Goal: Information Seeking & Learning: Learn about a topic

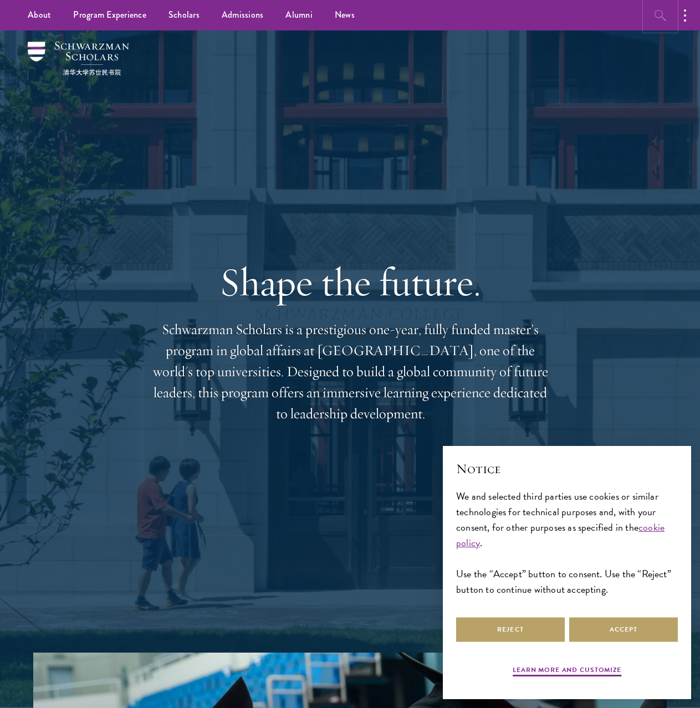
click at [664, 9] on icon "button" at bounding box center [660, 15] width 13 height 13
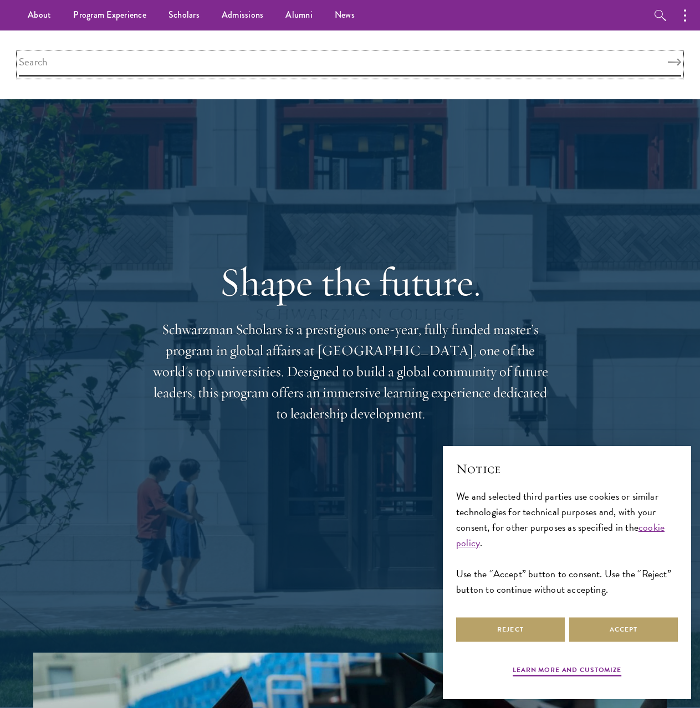
click at [425, 61] on input "search" at bounding box center [350, 65] width 662 height 24
type input "AI"
click at [668, 59] on button "Search" at bounding box center [674, 63] width 13 height 8
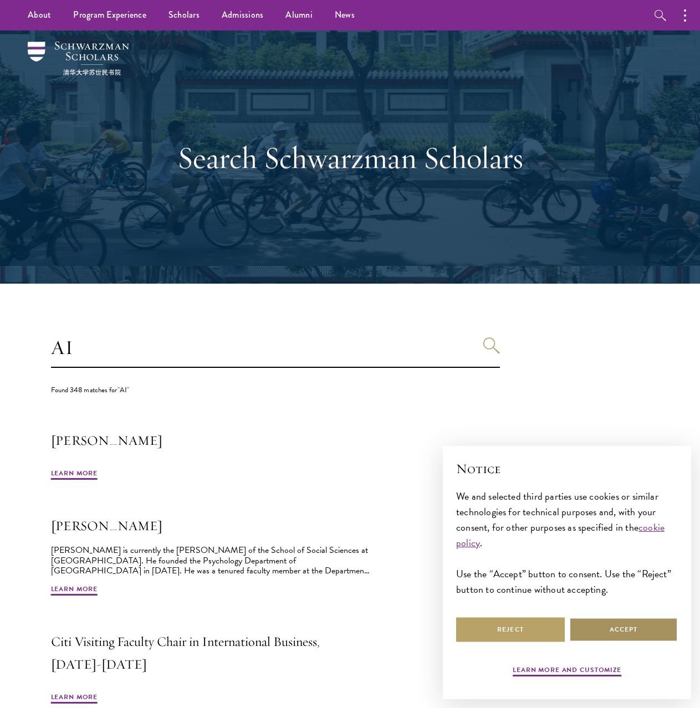
click at [623, 633] on button "Accept" at bounding box center [623, 629] width 109 height 25
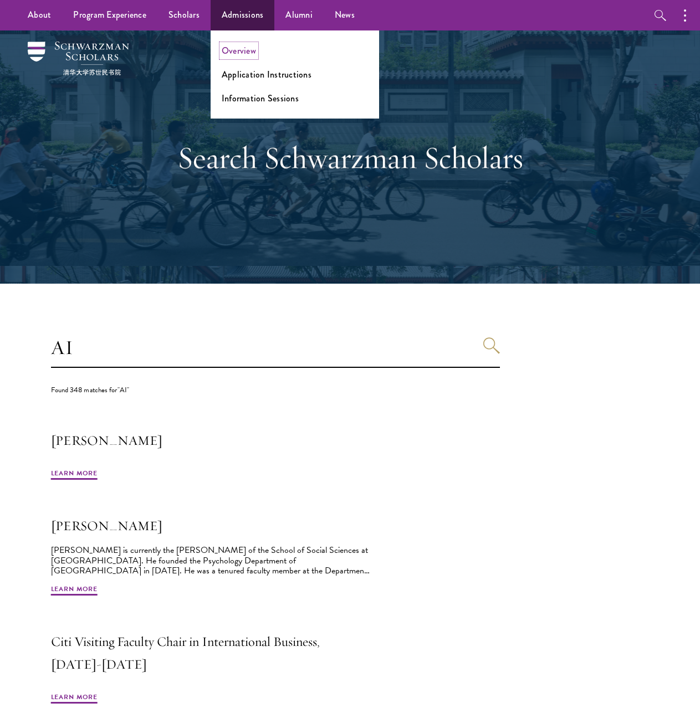
click at [240, 50] on link "Overview" at bounding box center [239, 50] width 34 height 13
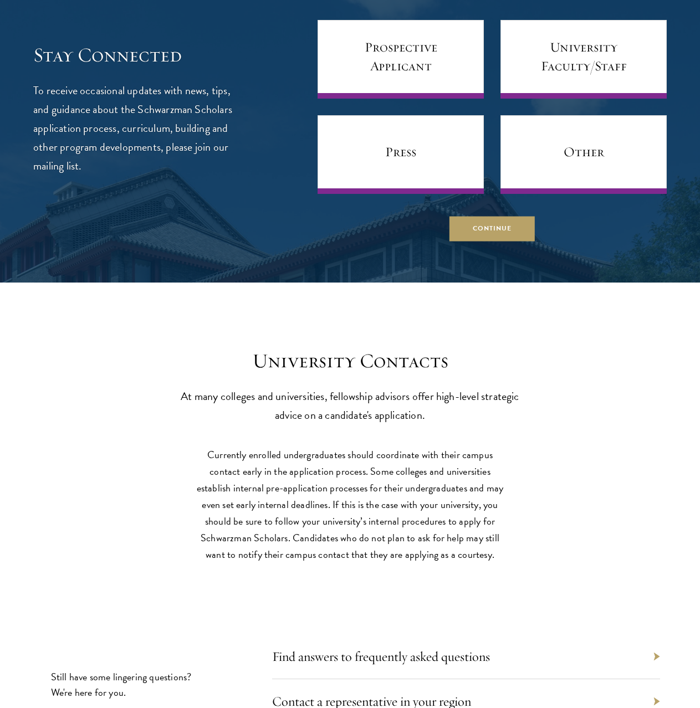
scroll to position [4489, 0]
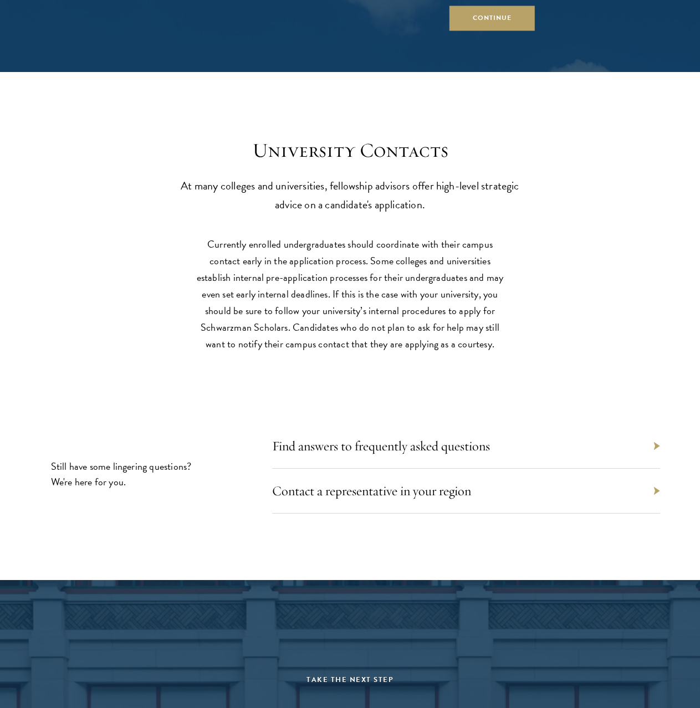
click at [557, 451] on div "Find answers to frequently asked questions" at bounding box center [466, 446] width 388 height 45
click at [446, 450] on link "Find answers to frequently asked questions" at bounding box center [387, 446] width 218 height 17
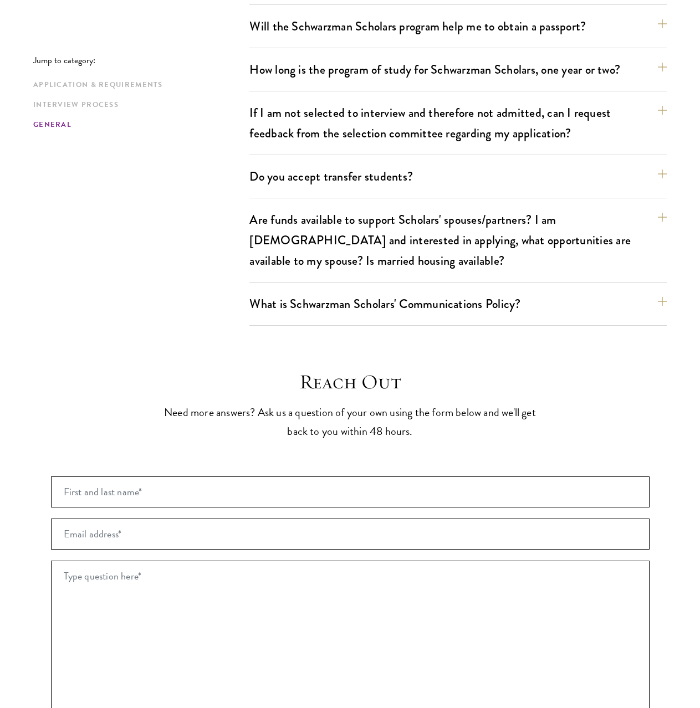
scroll to position [1940, 0]
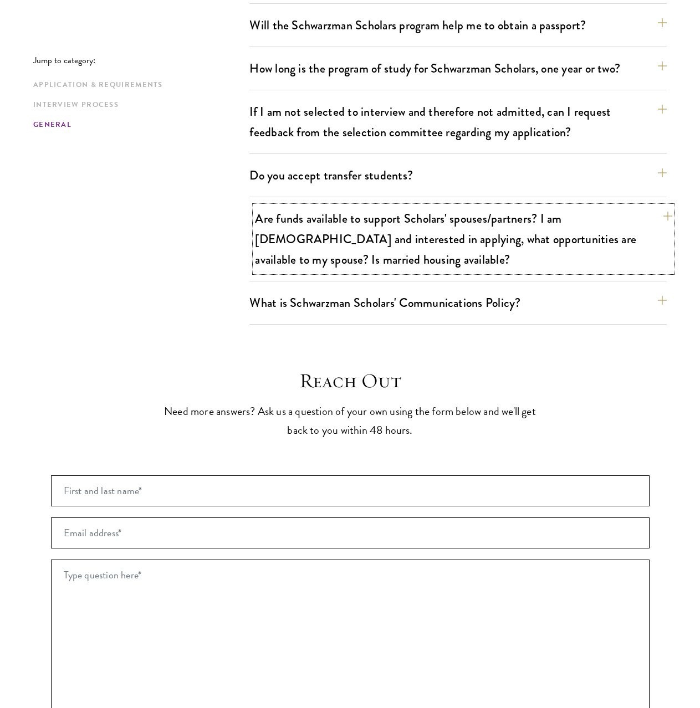
click at [335, 212] on button "Are funds available to support Scholars' spouses/partners? I am married and int…" at bounding box center [463, 239] width 417 height 66
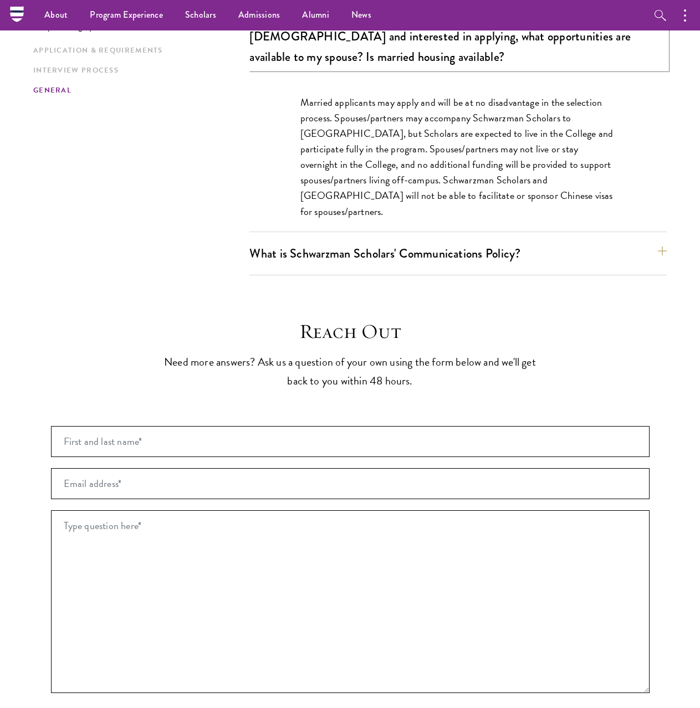
scroll to position [2051, 0]
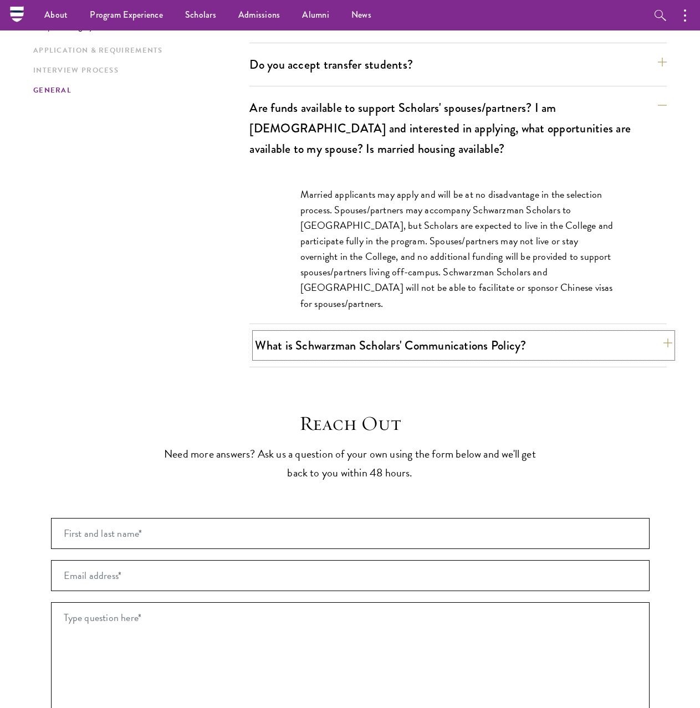
click at [364, 333] on button "What is Schwarzman Scholars' Communications Policy?" at bounding box center [463, 345] width 417 height 25
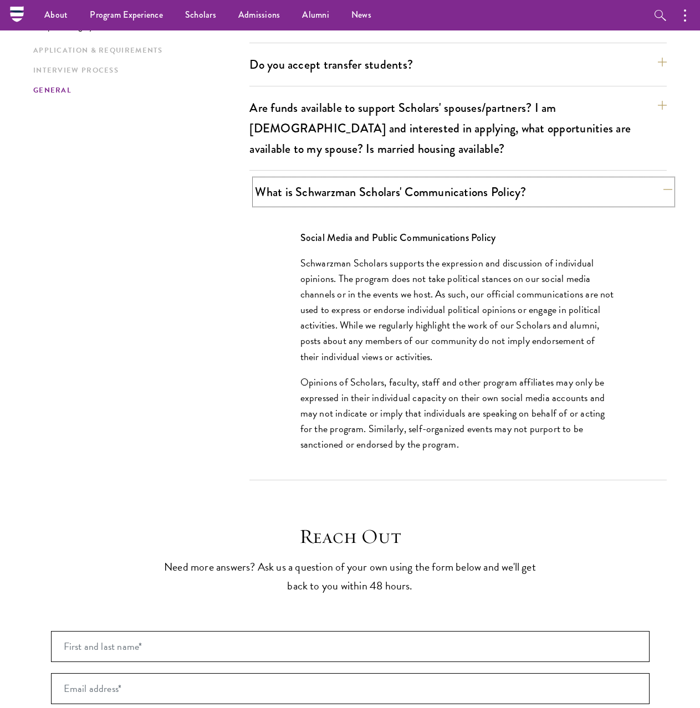
click at [429, 180] on button "What is Schwarzman Scholars' Communications Policy?" at bounding box center [463, 192] width 417 height 25
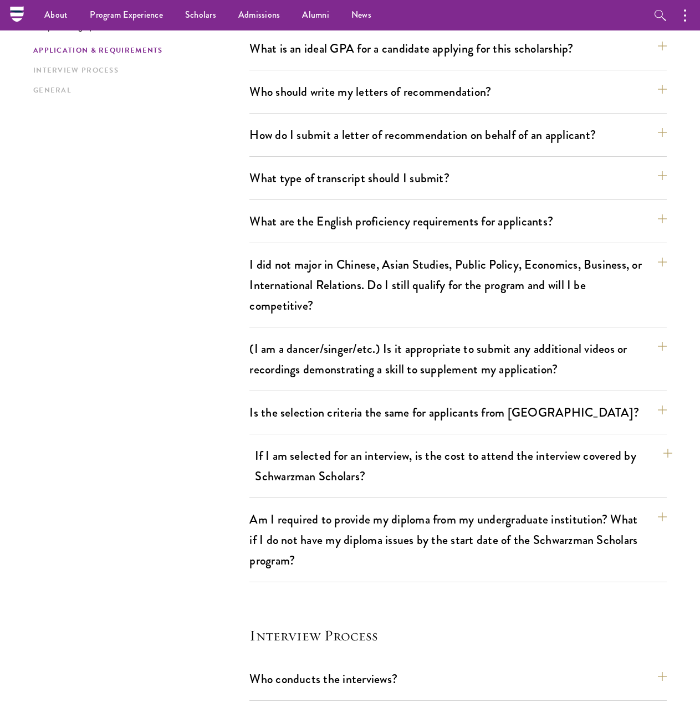
scroll to position [776, 0]
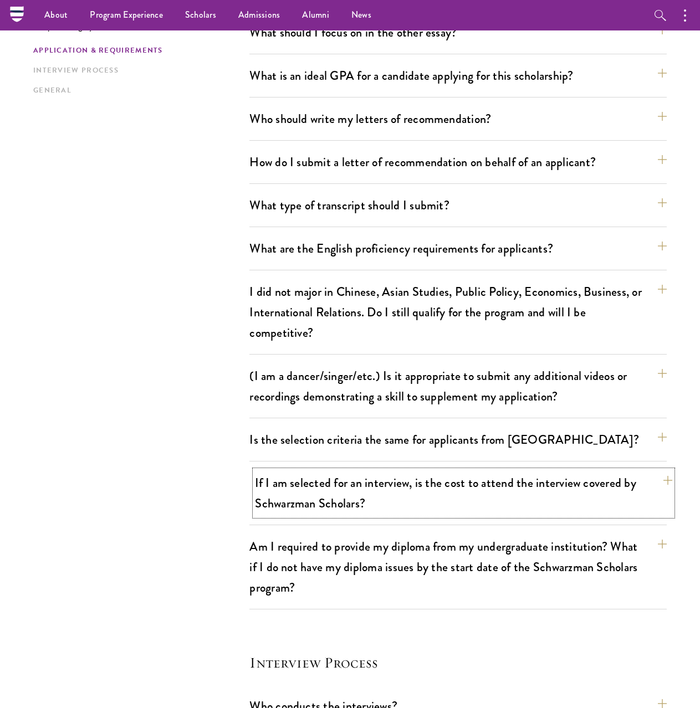
click at [286, 508] on button "If I am selected for an interview, is the cost to attend the interview covered …" at bounding box center [463, 493] width 417 height 45
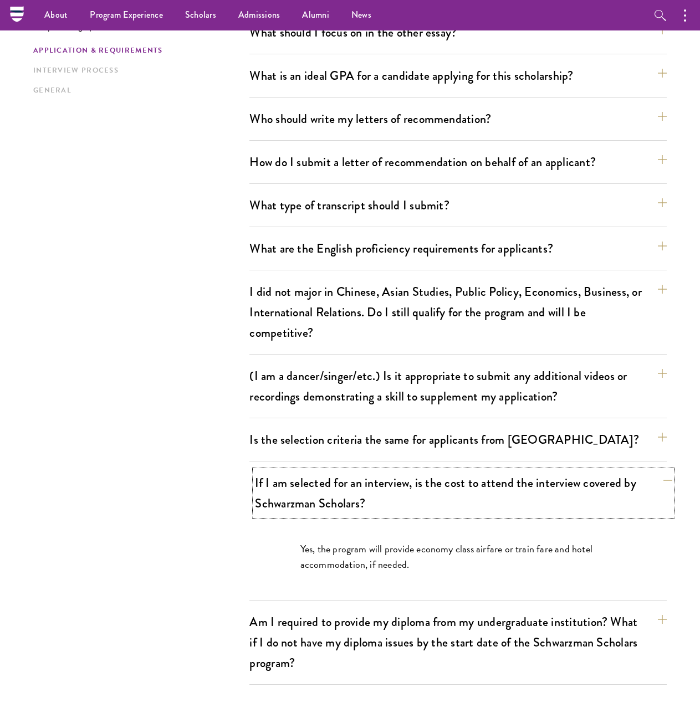
click at [314, 501] on button "If I am selected for an interview, is the cost to attend the interview covered …" at bounding box center [463, 493] width 417 height 45
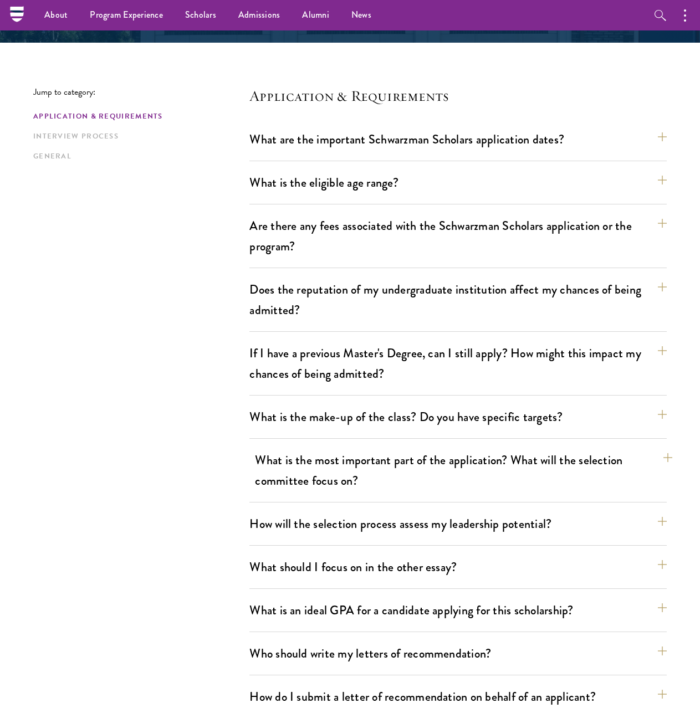
scroll to position [222, 0]
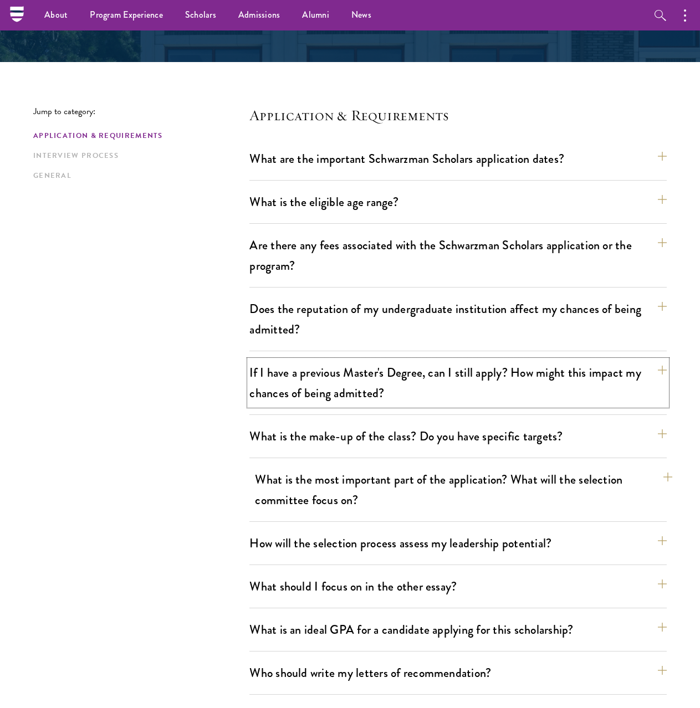
click at [360, 392] on button "If I have a previous Master's Degree, can I still apply? How might this impact …" at bounding box center [457, 382] width 417 height 45
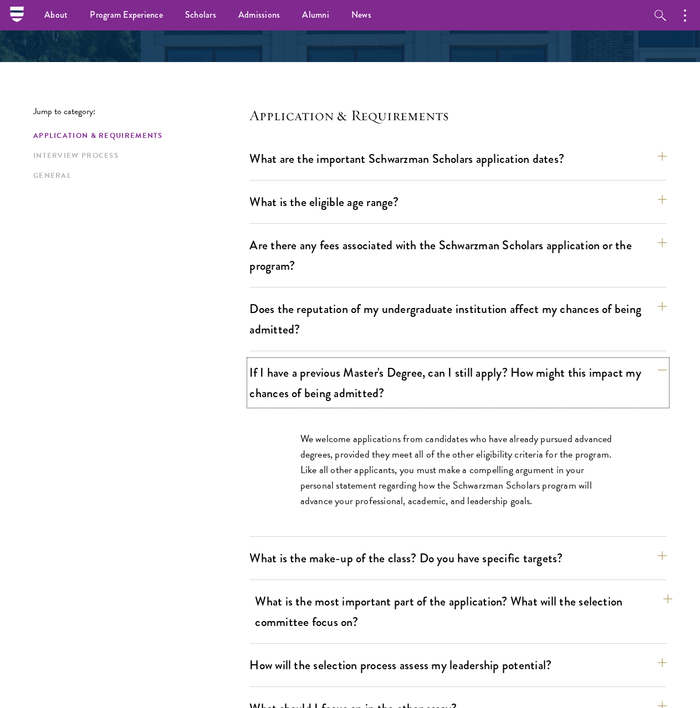
click at [360, 392] on button "If I have a previous Master's Degree, can I still apply? How might this impact …" at bounding box center [457, 382] width 417 height 45
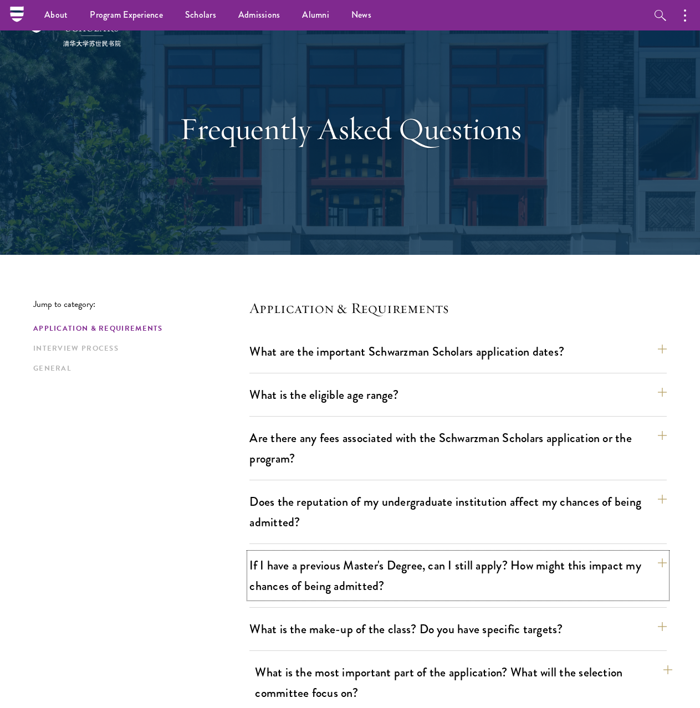
scroll to position [0, 0]
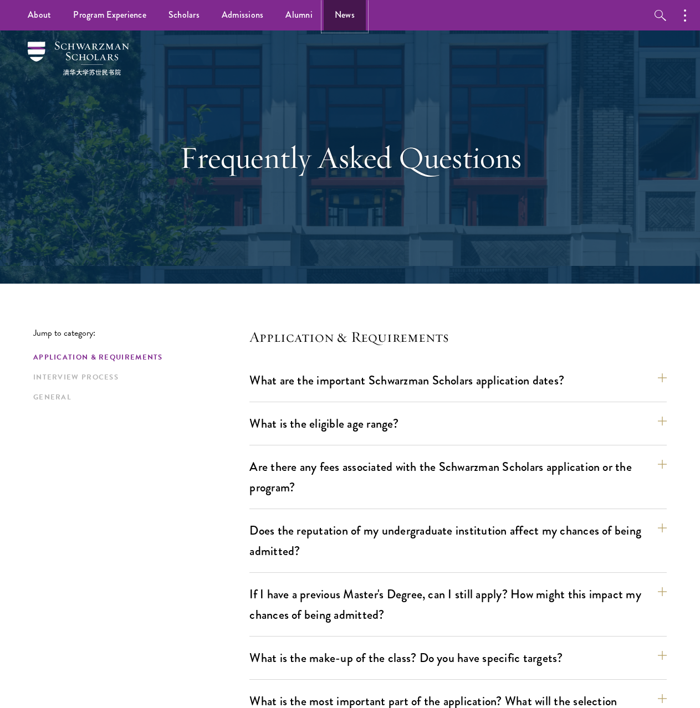
click at [349, 17] on link "News" at bounding box center [345, 15] width 42 height 30
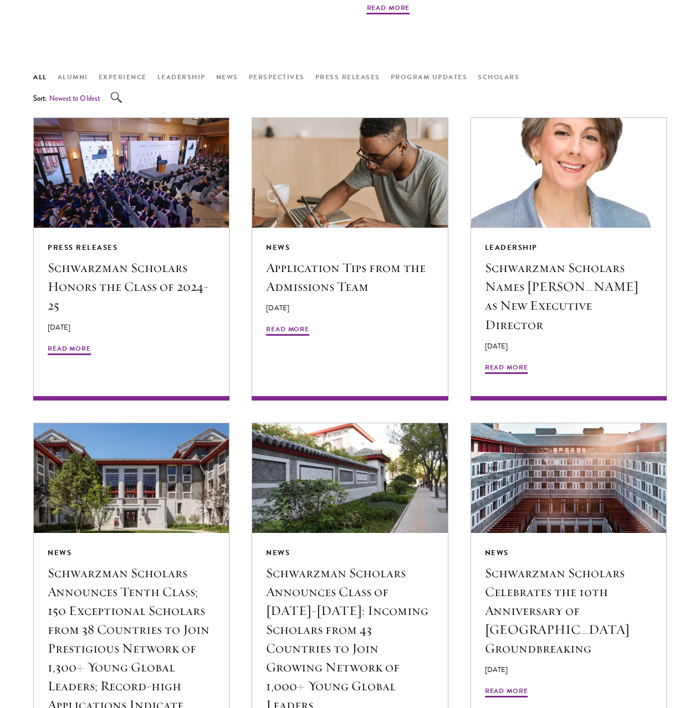
scroll to position [776, 0]
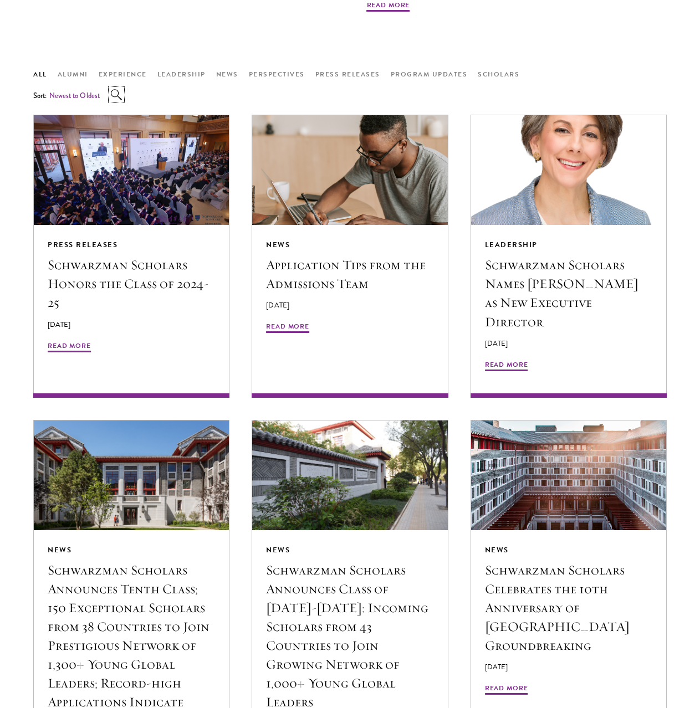
click at [114, 93] on icon "button" at bounding box center [116, 94] width 11 height 11
click at [191, 95] on input "search" at bounding box center [194, 93] width 111 height 19
type input "AI"
click at [236, 87] on button "Search" at bounding box center [242, 91] width 13 height 8
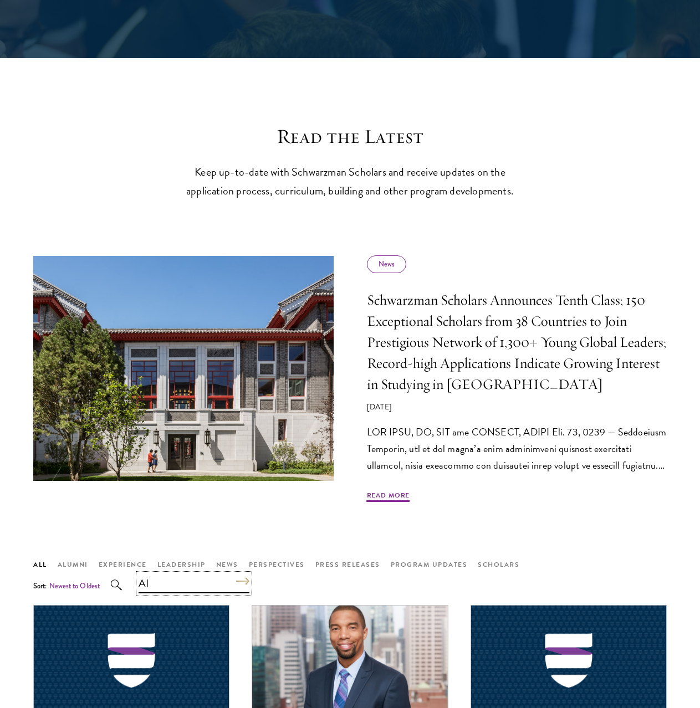
scroll to position [443, 0]
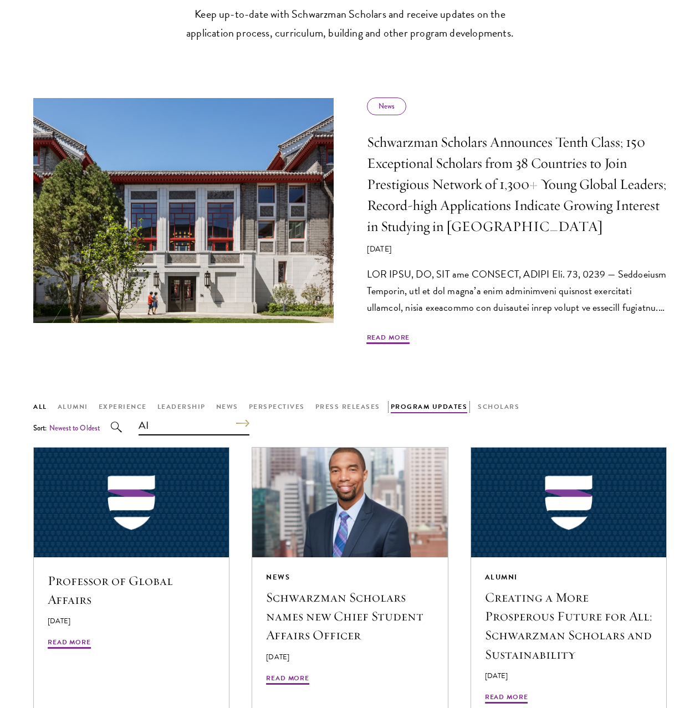
click at [446, 403] on button "Program Updates" at bounding box center [429, 407] width 77 height 12
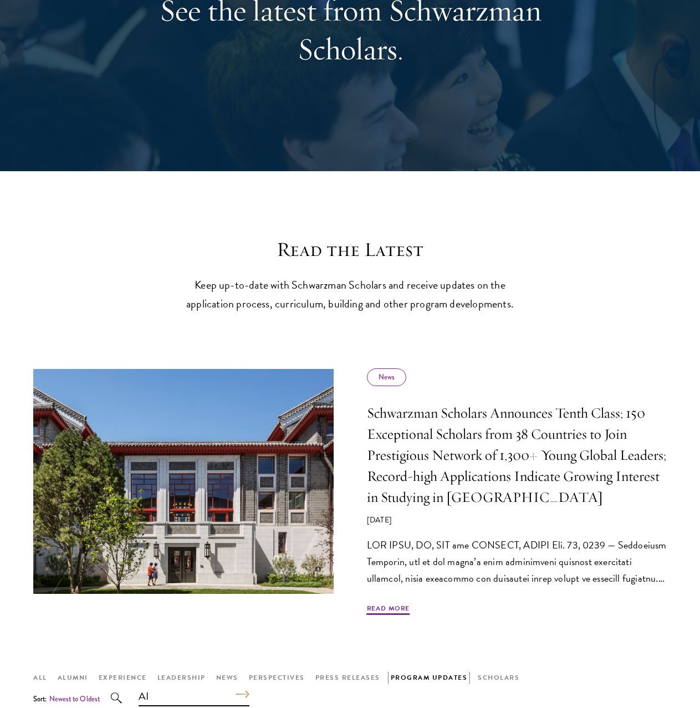
scroll to position [0, 0]
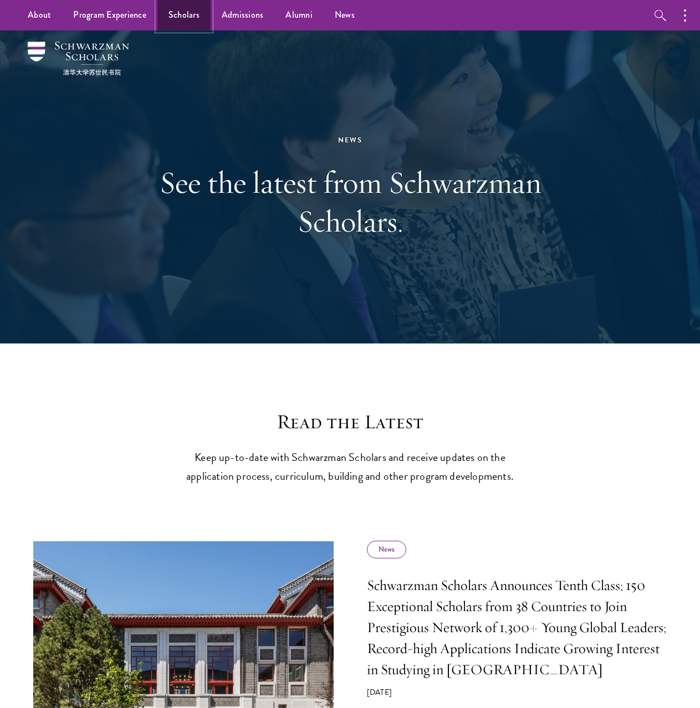
click at [176, 14] on link "Scholars" at bounding box center [183, 15] width 53 height 30
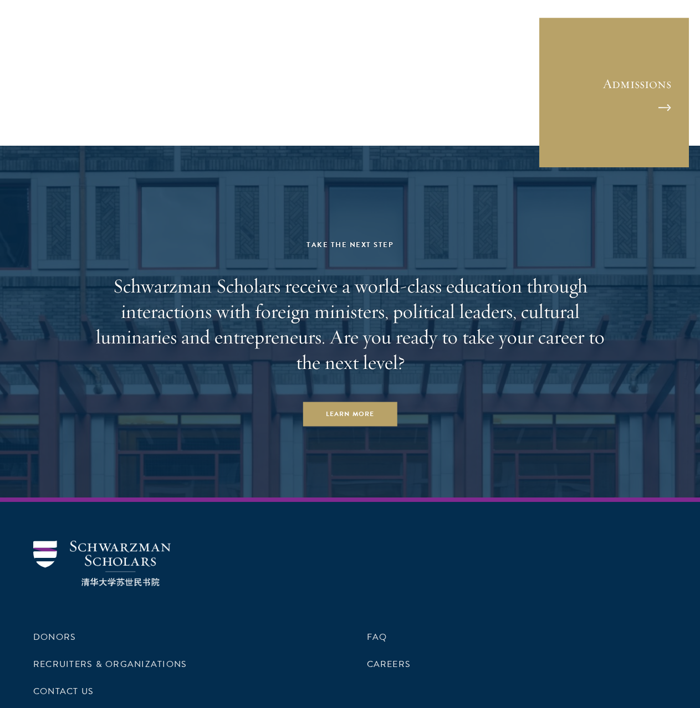
scroll to position [3159, 0]
